Goal: Task Accomplishment & Management: Use online tool/utility

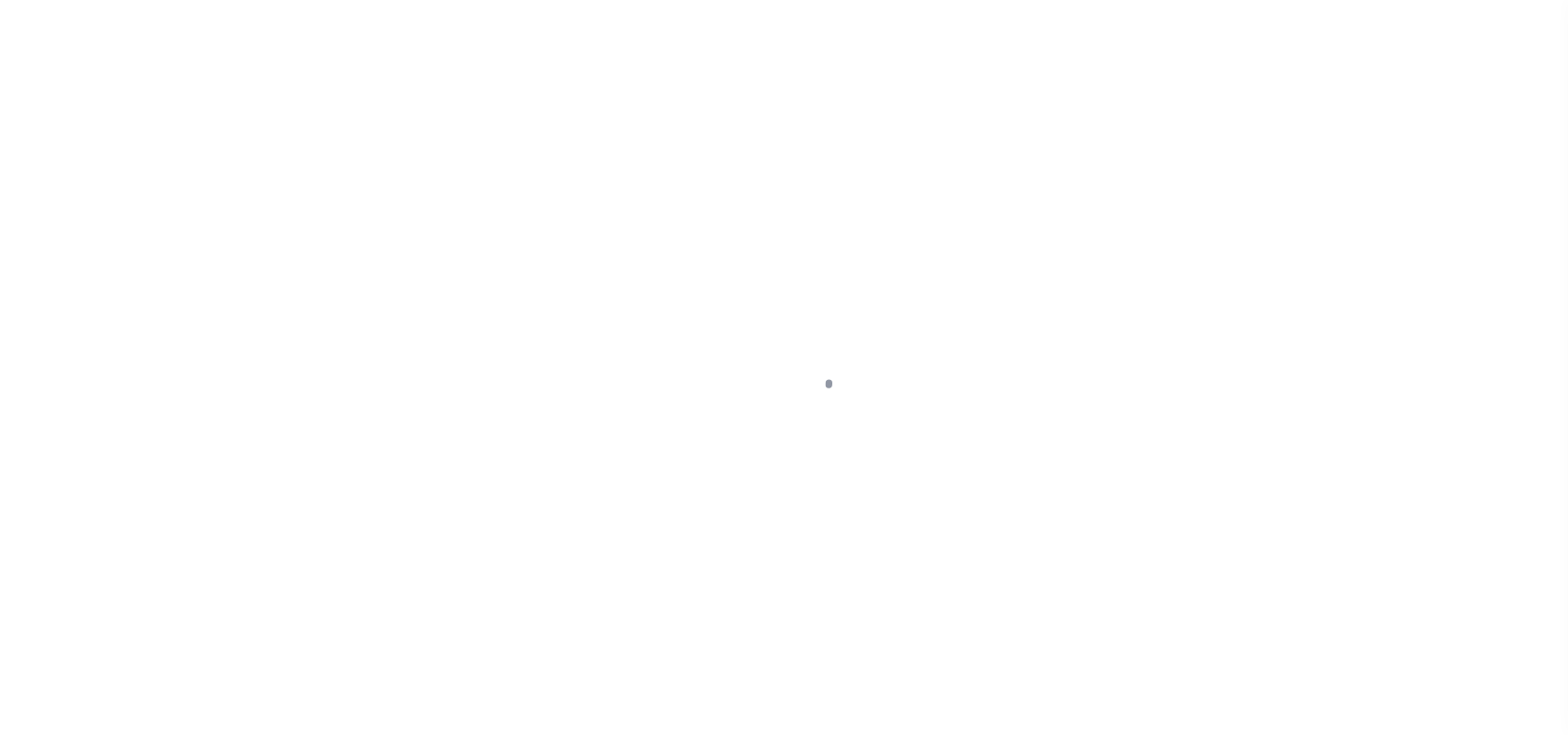
select select
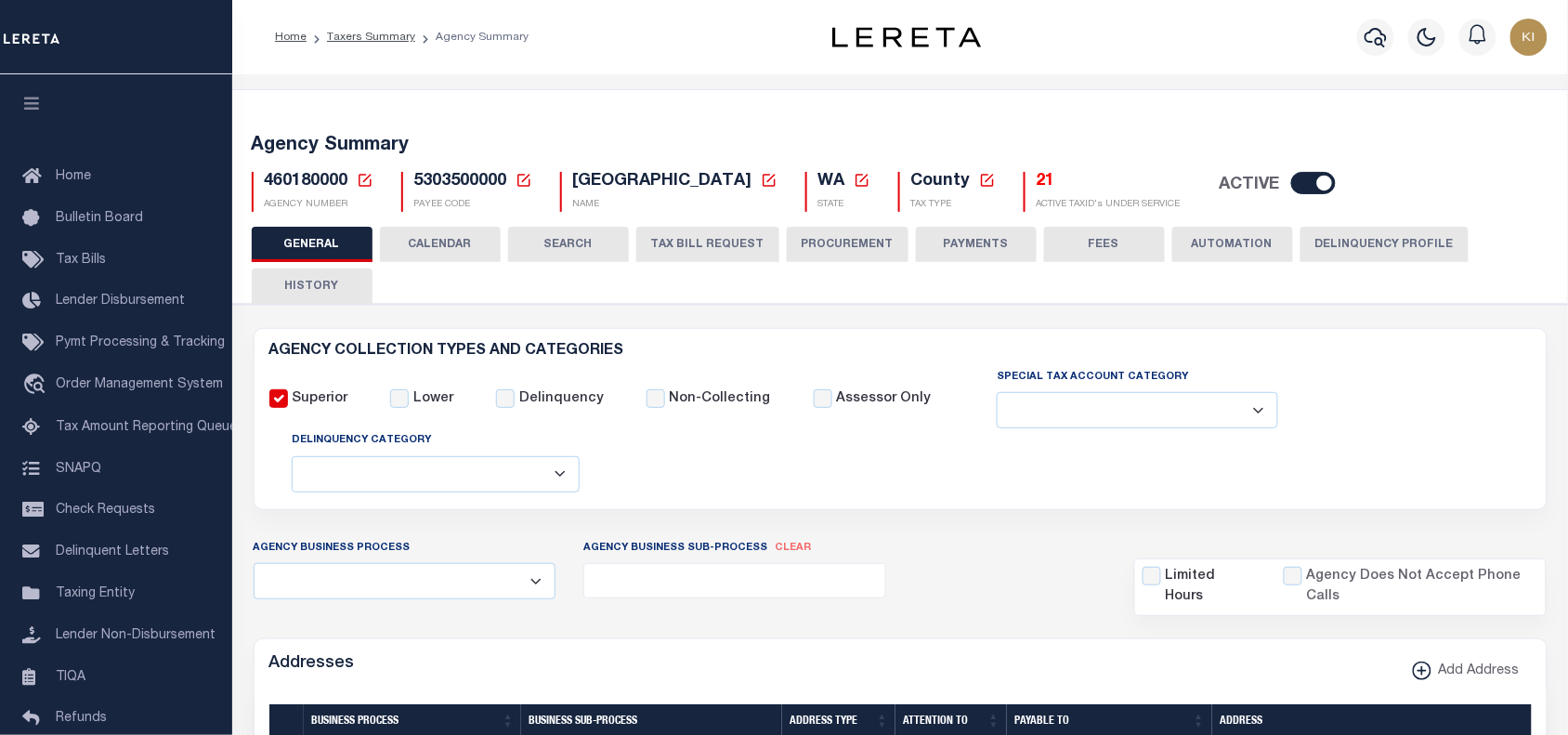
click at [446, 243] on button "CALENDAR" at bounding box center [440, 244] width 121 height 35
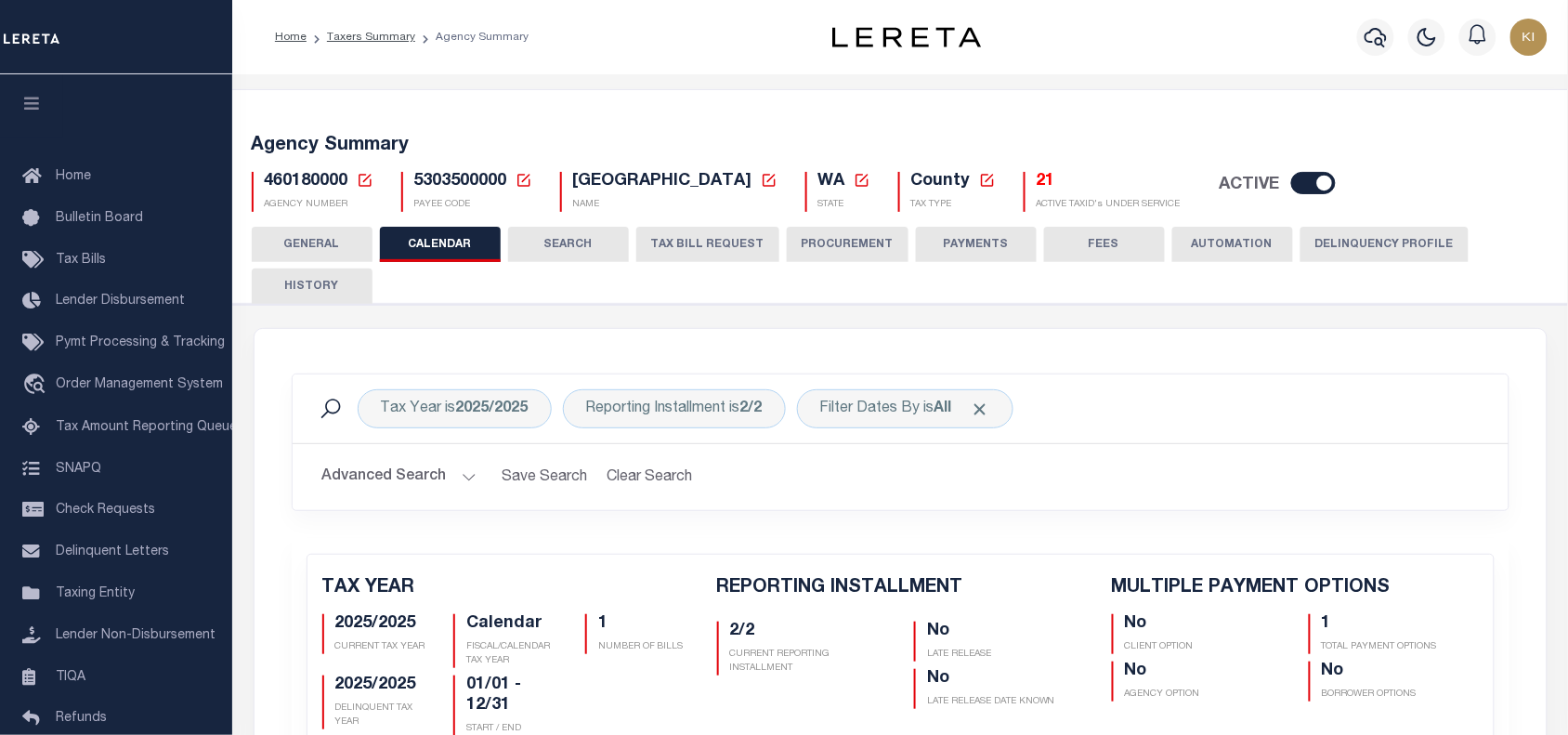
checkbox input "false"
type input "1"
click at [293, 182] on span "460180000" at bounding box center [306, 181] width 84 height 17
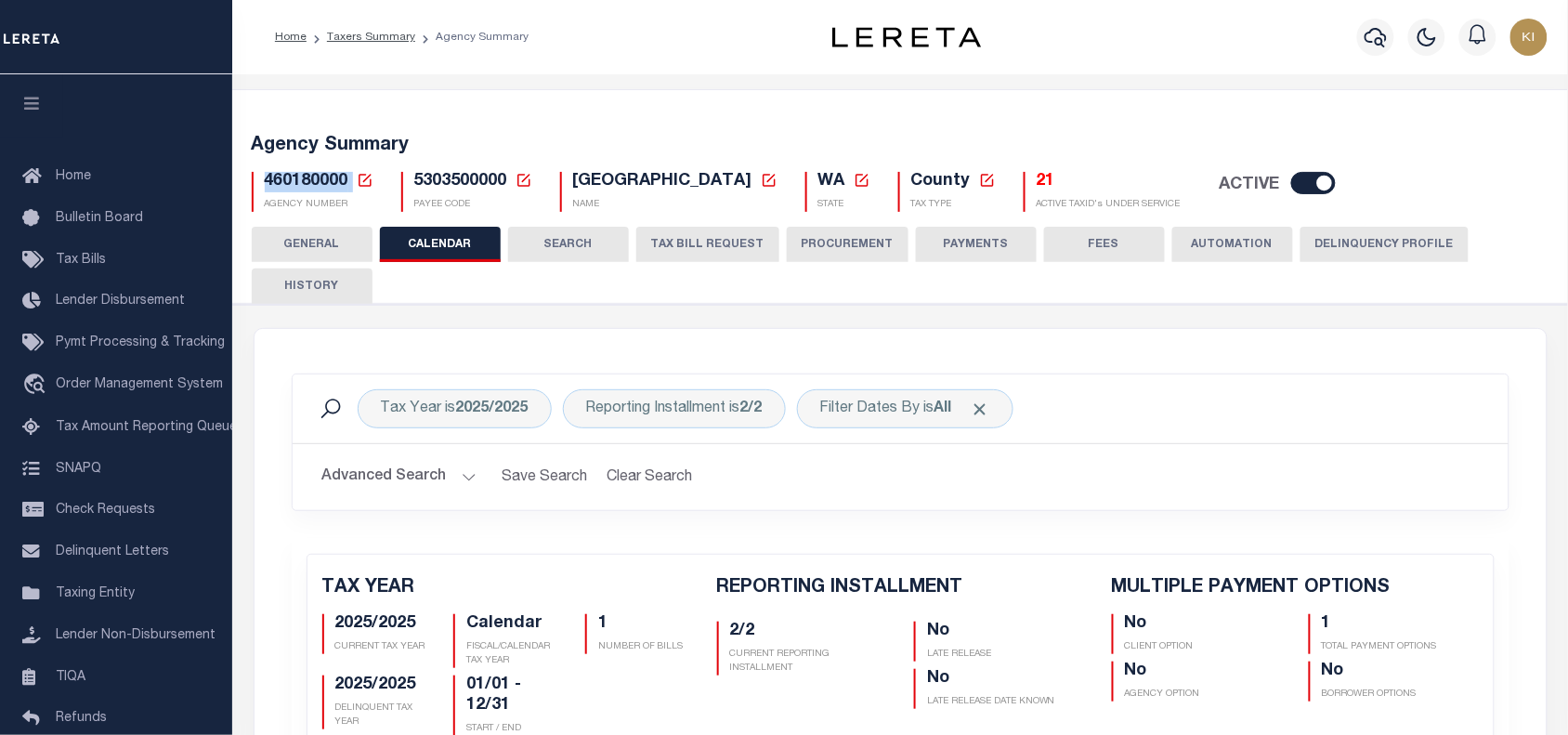
click at [293, 182] on span "460180000" at bounding box center [306, 181] width 84 height 17
copy span "460180000"
click at [89, 256] on span "Tax Bills" at bounding box center [80, 261] width 51 height 13
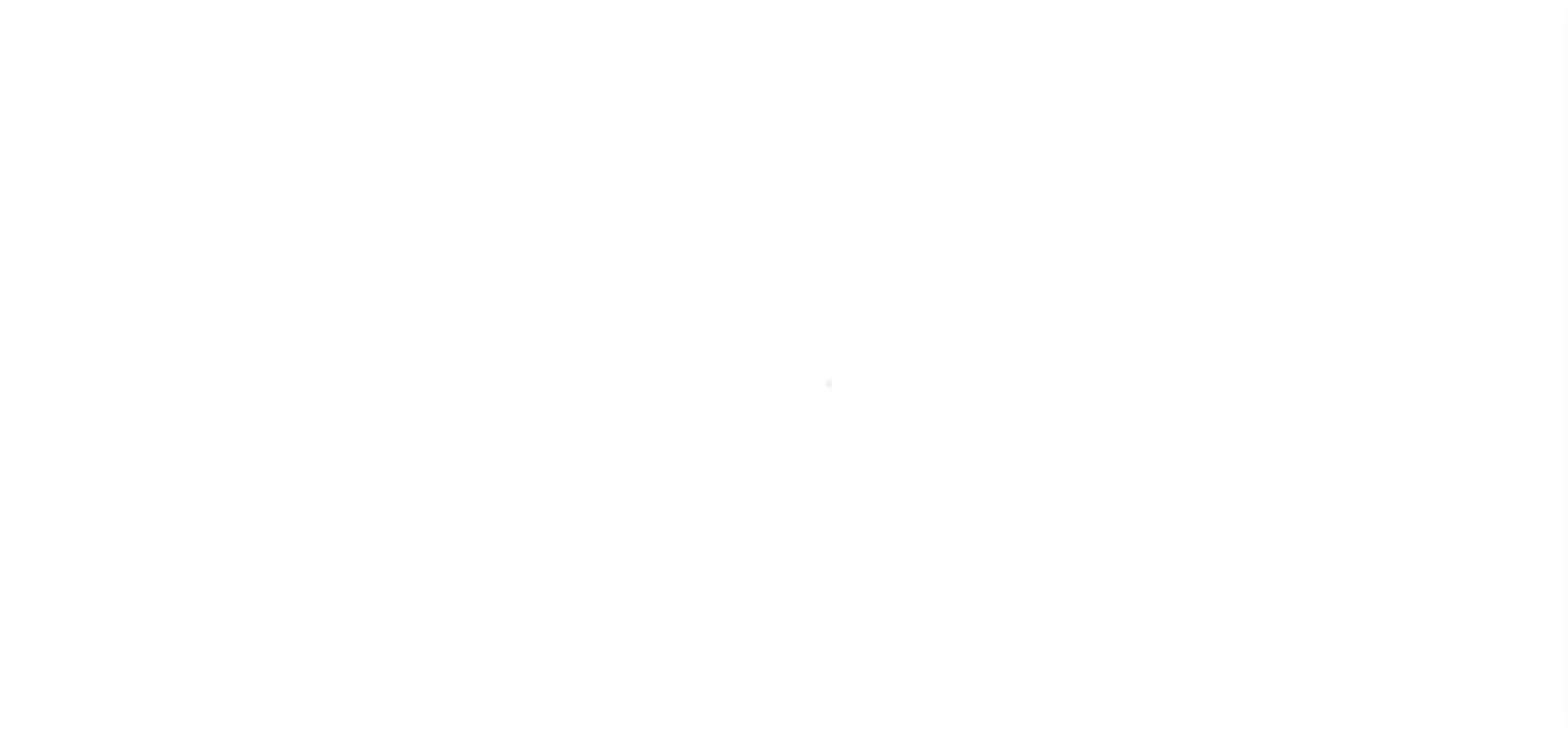
select select
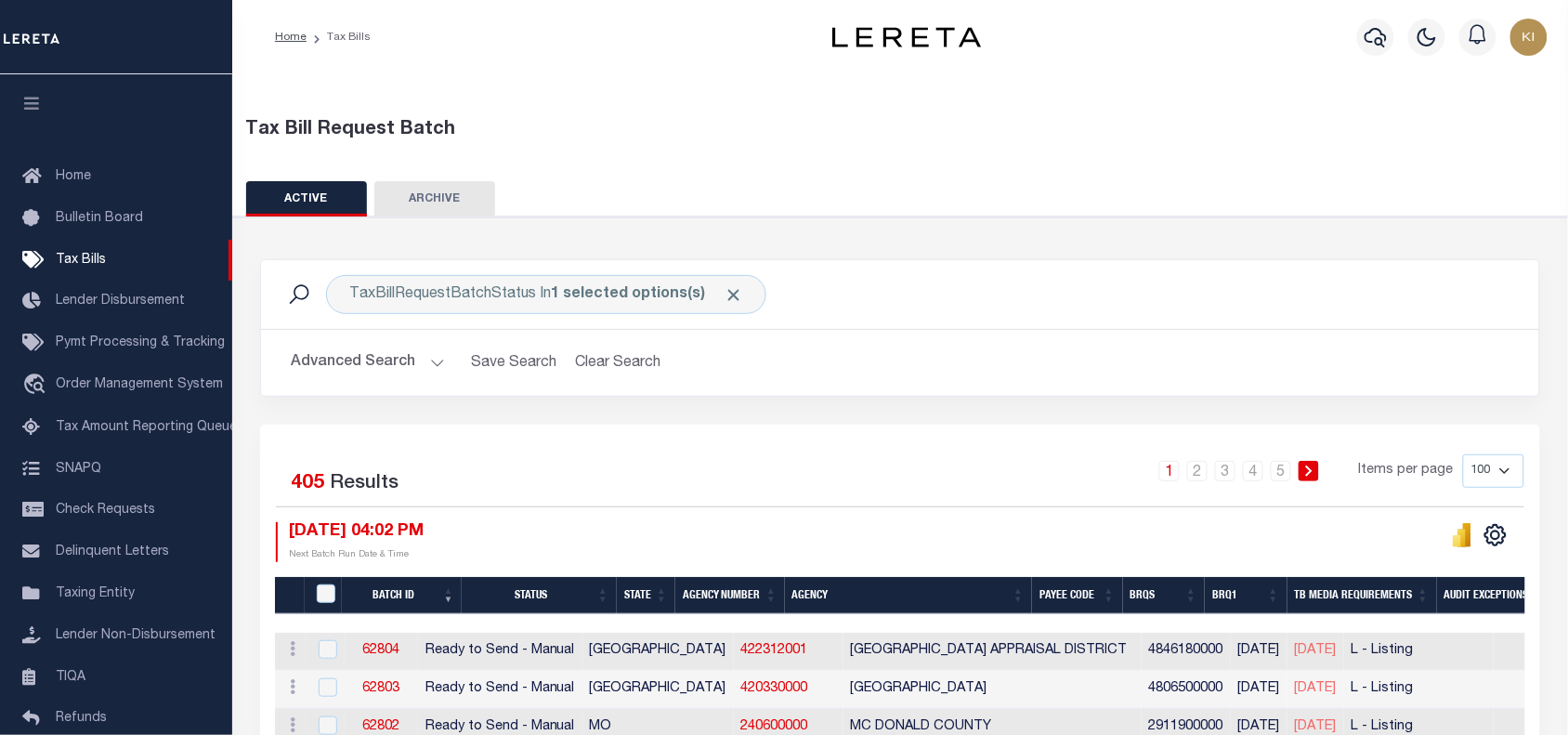
click at [437, 356] on button "Advanced Search" at bounding box center [368, 363] width 155 height 36
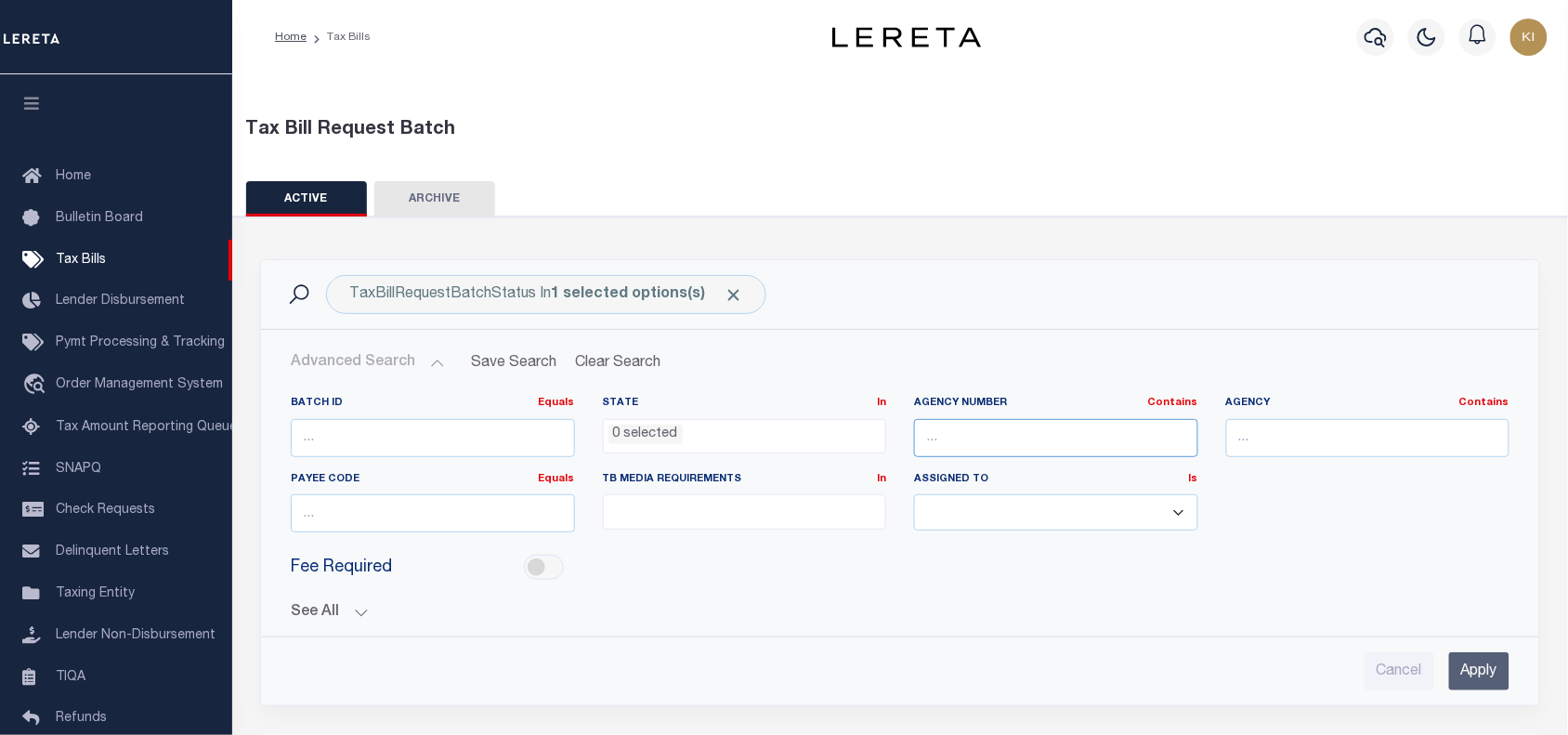
click at [967, 443] on input "text" at bounding box center [1056, 438] width 284 height 38
paste input "460180000"
type input "460180000"
click at [1471, 679] on input "Apply" at bounding box center [1479, 671] width 60 height 38
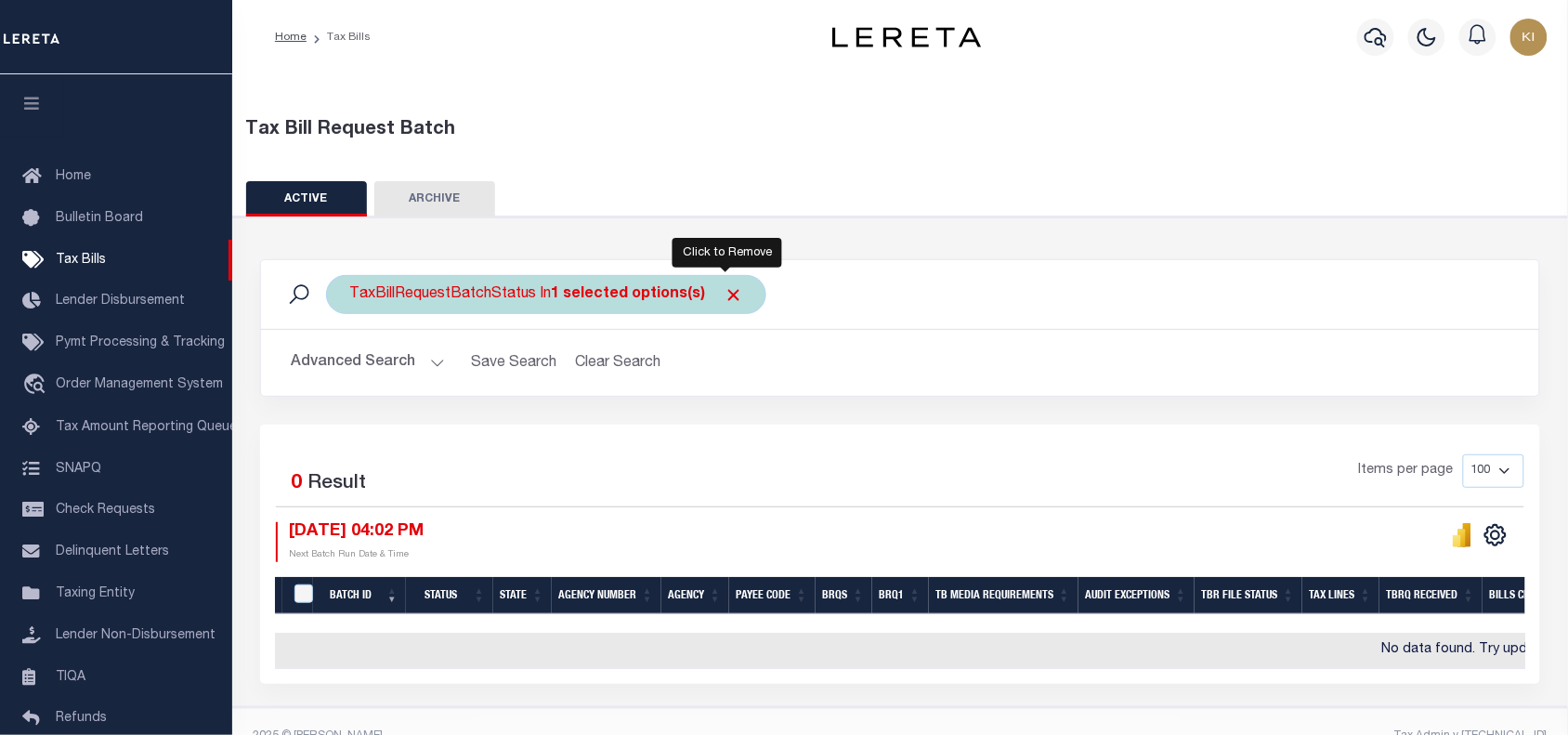
click at [730, 294] on span "Click to Remove" at bounding box center [733, 295] width 19 height 19
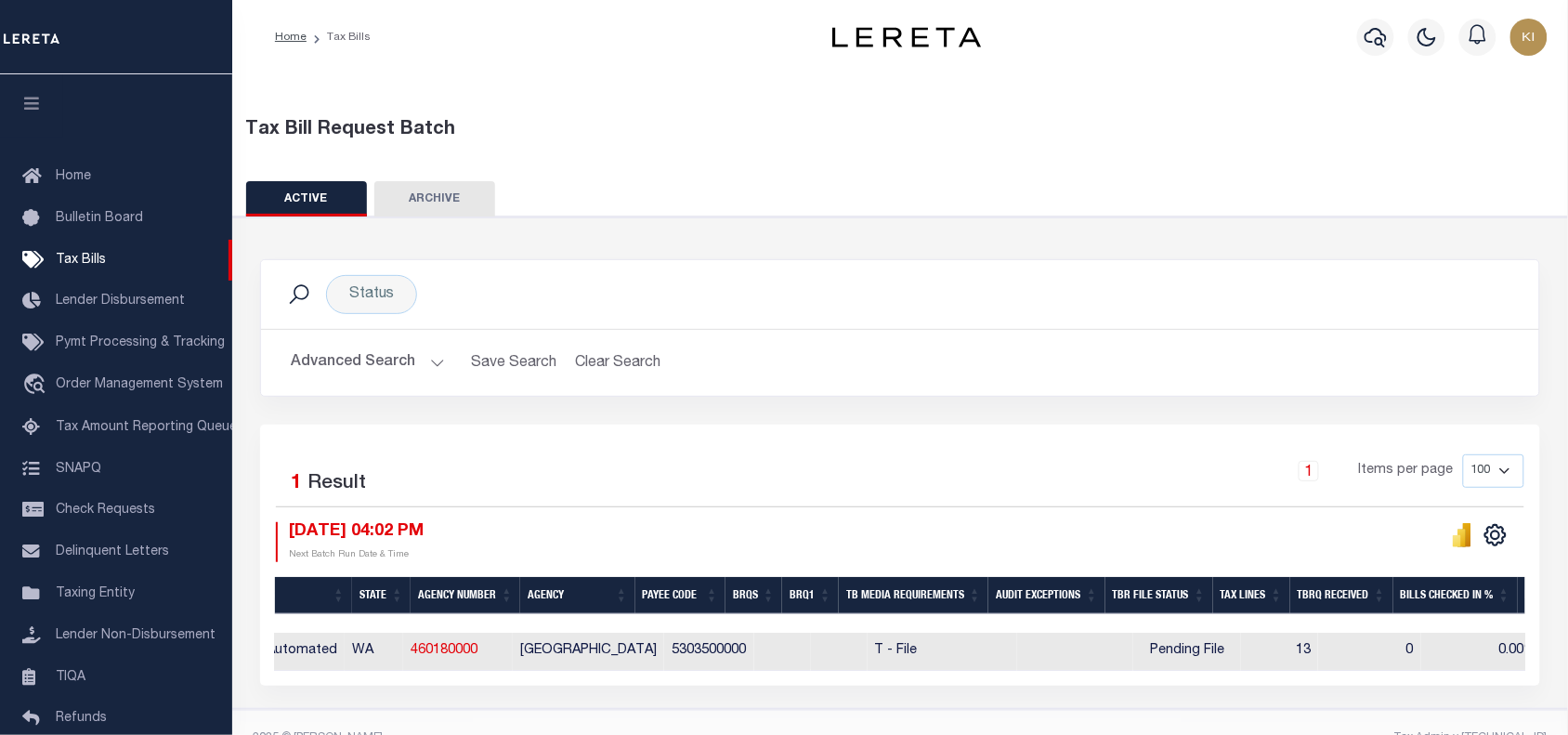
scroll to position [0, 279]
